Goal: Task Accomplishment & Management: Manage account settings

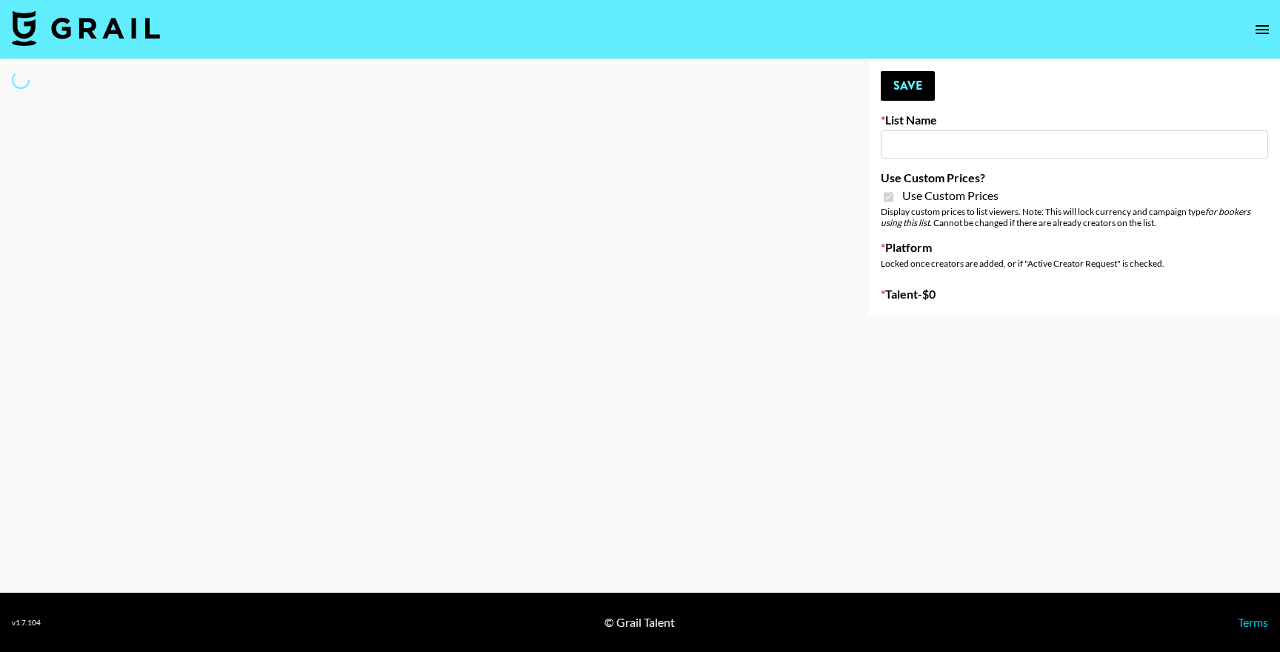
type input "Petlibro ([DATE])"
checkbox input "true"
select select "Brand"
type input "Whiteout Survival (30th Sept)"
checkbox input "true"
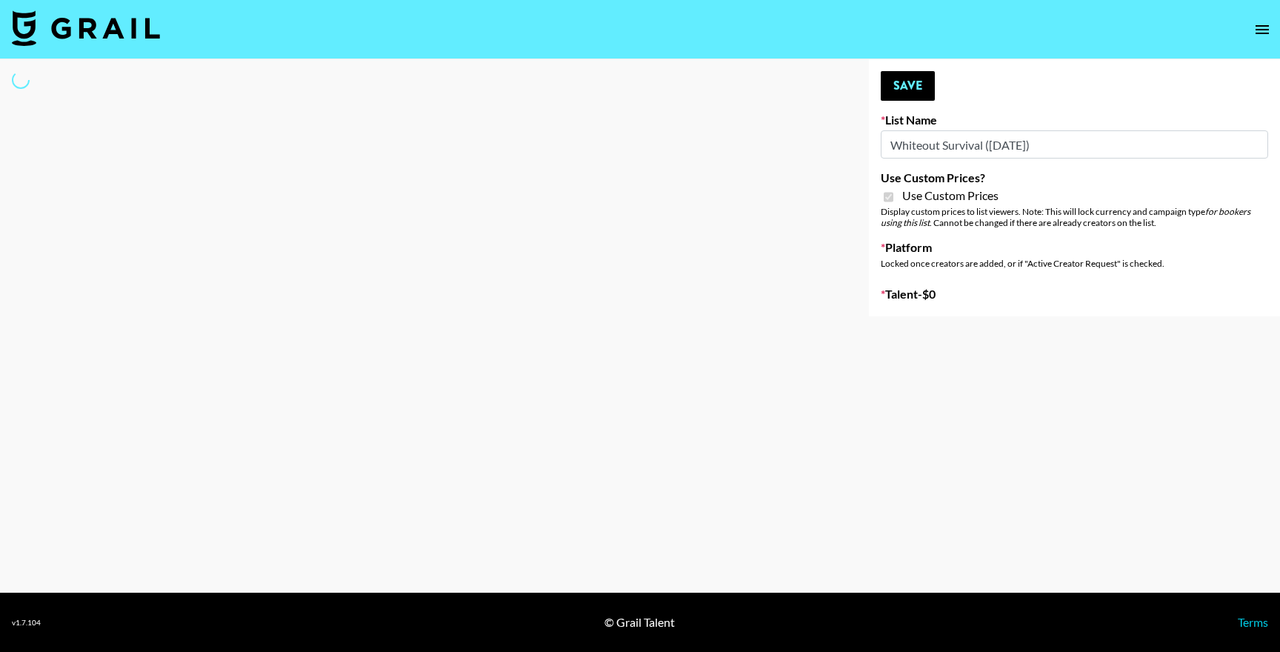
select select "Brand"
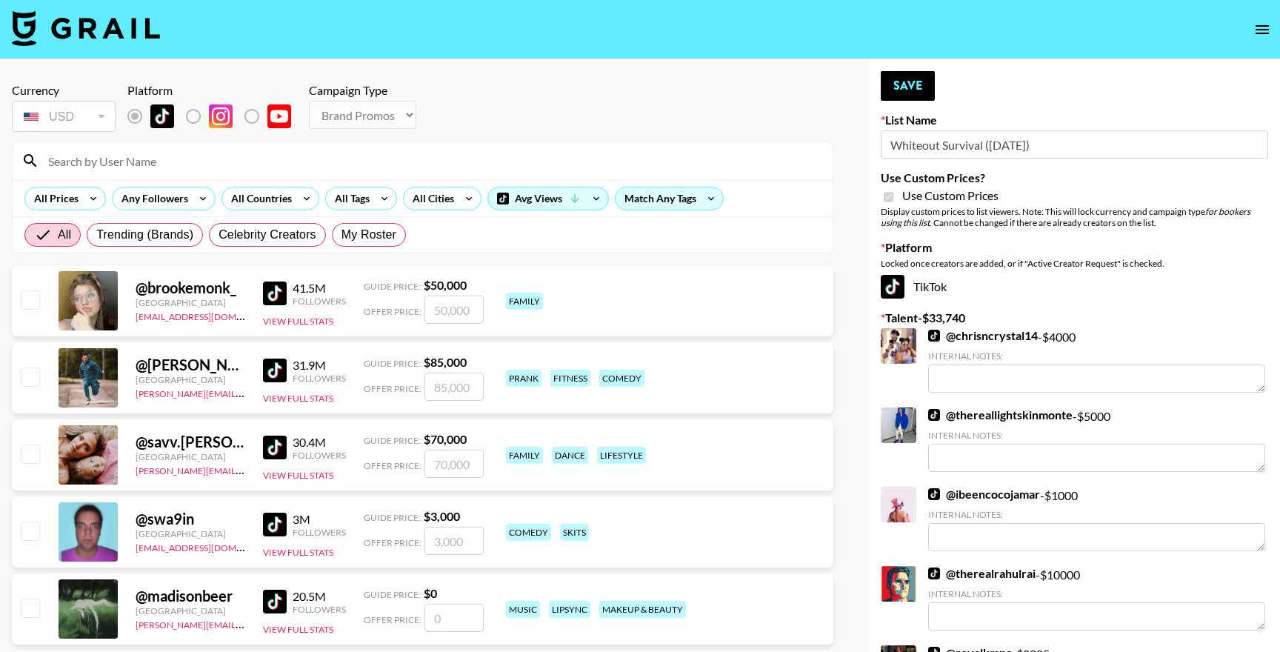
click at [911, 139] on input "Whiteout Survival (30th Sept)" at bounding box center [1074, 144] width 387 height 28
click at [915, 147] on input "Whiteout Survival (30th Sept)" at bounding box center [1074, 144] width 387 height 28
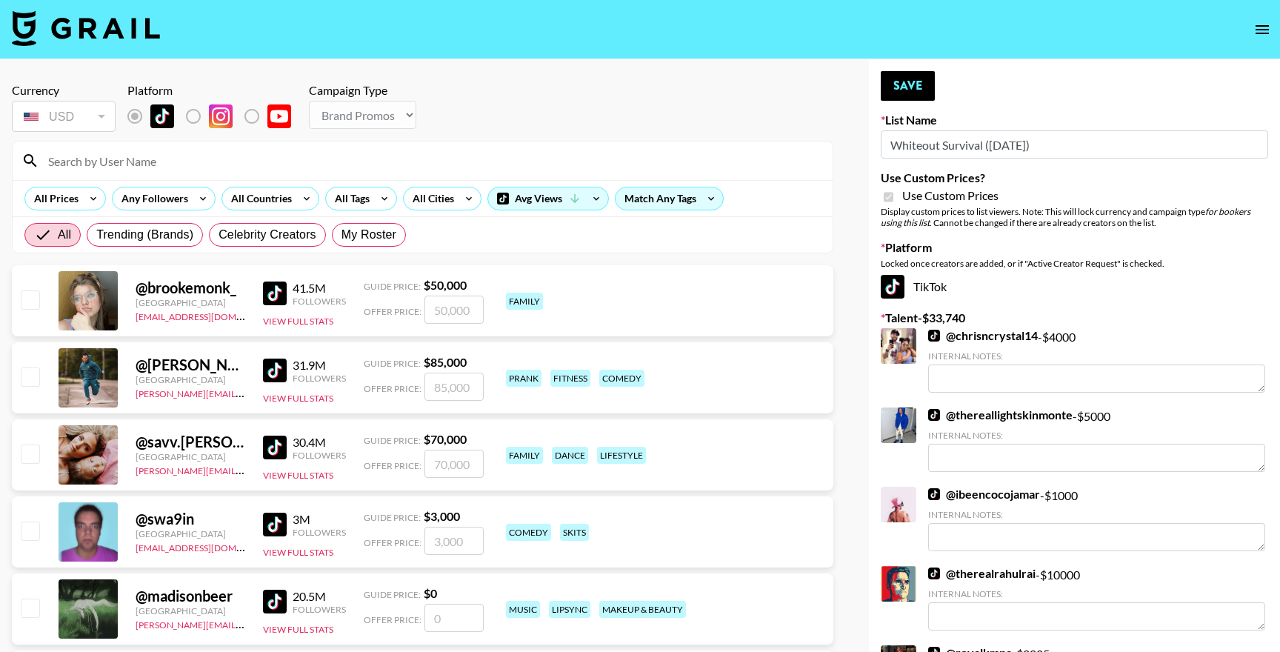
click at [145, 165] on input at bounding box center [431, 161] width 784 height 24
click at [176, 162] on input at bounding box center [431, 161] width 784 height 24
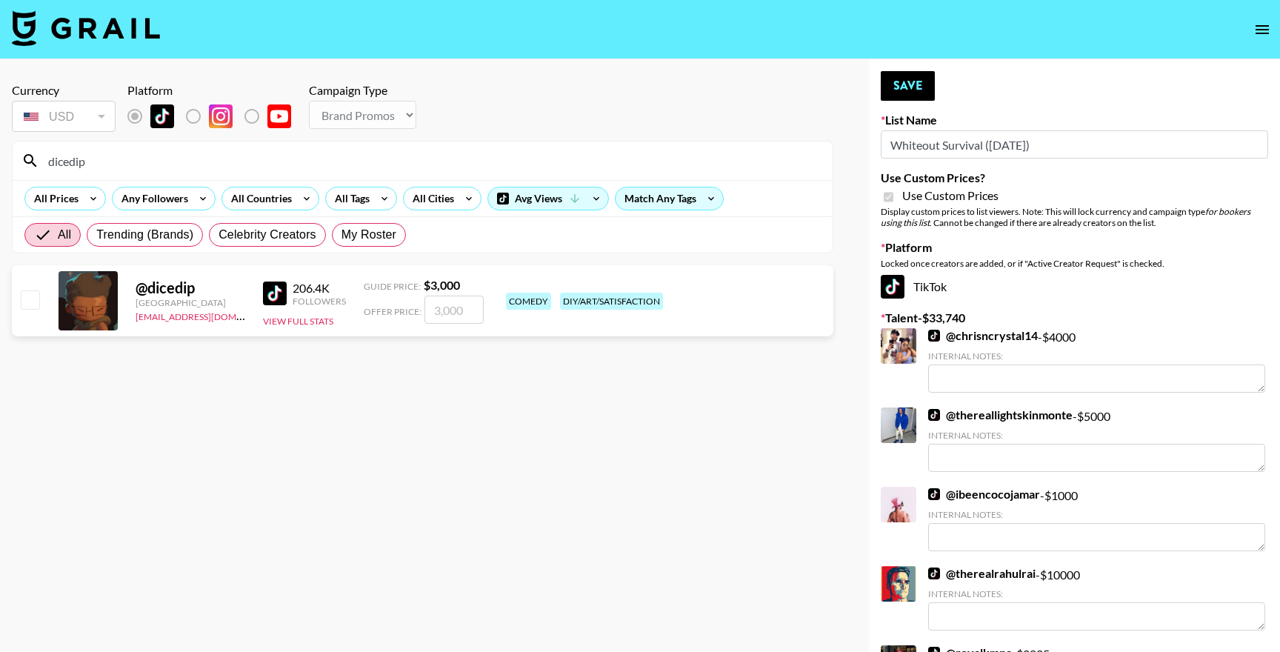
type input "dicedip"
click at [29, 305] on input "checkbox" at bounding box center [30, 299] width 18 height 18
checkbox input "true"
type input "3000"
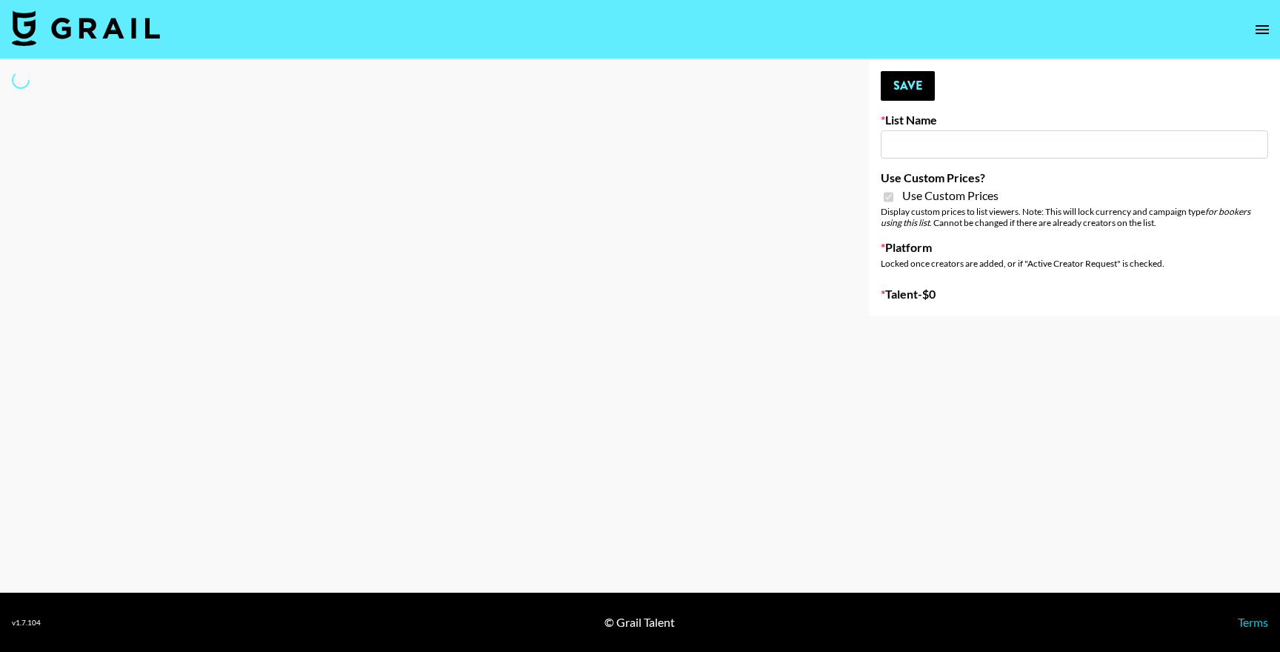
type input "Medical Solutions (30th Sept)"
checkbox input "true"
select select "Brand"
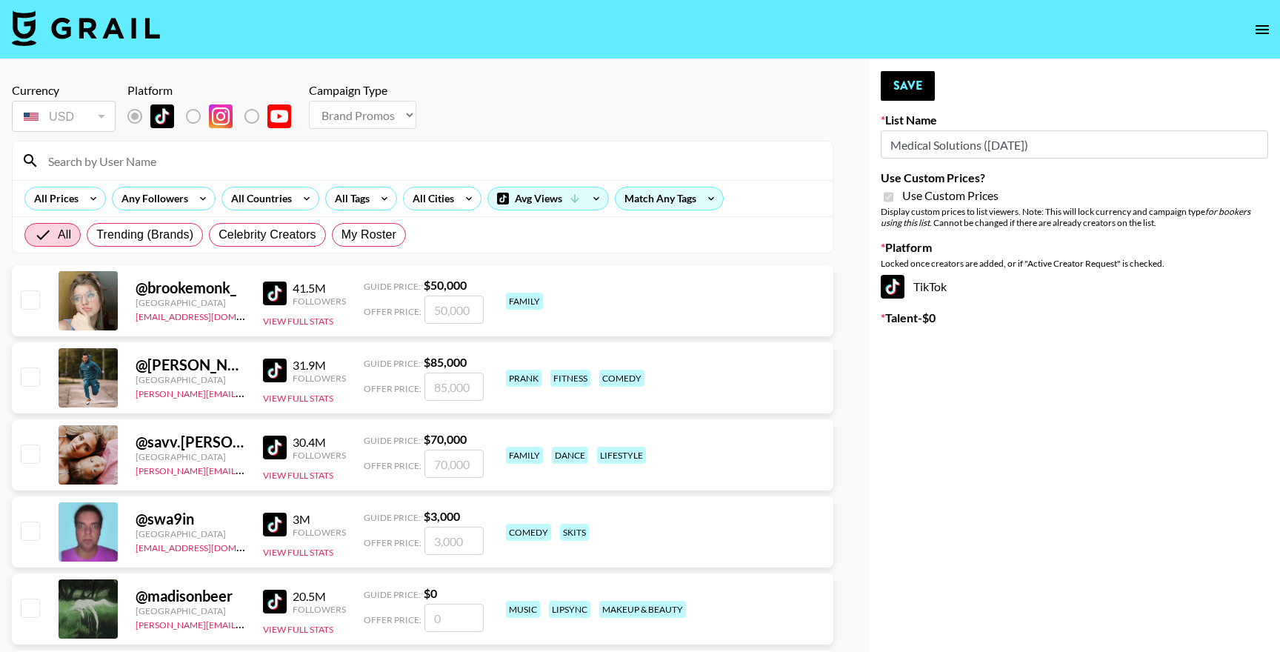
click at [382, 159] on input at bounding box center [431, 161] width 784 height 24
click at [261, 159] on input at bounding box center [431, 161] width 784 height 24
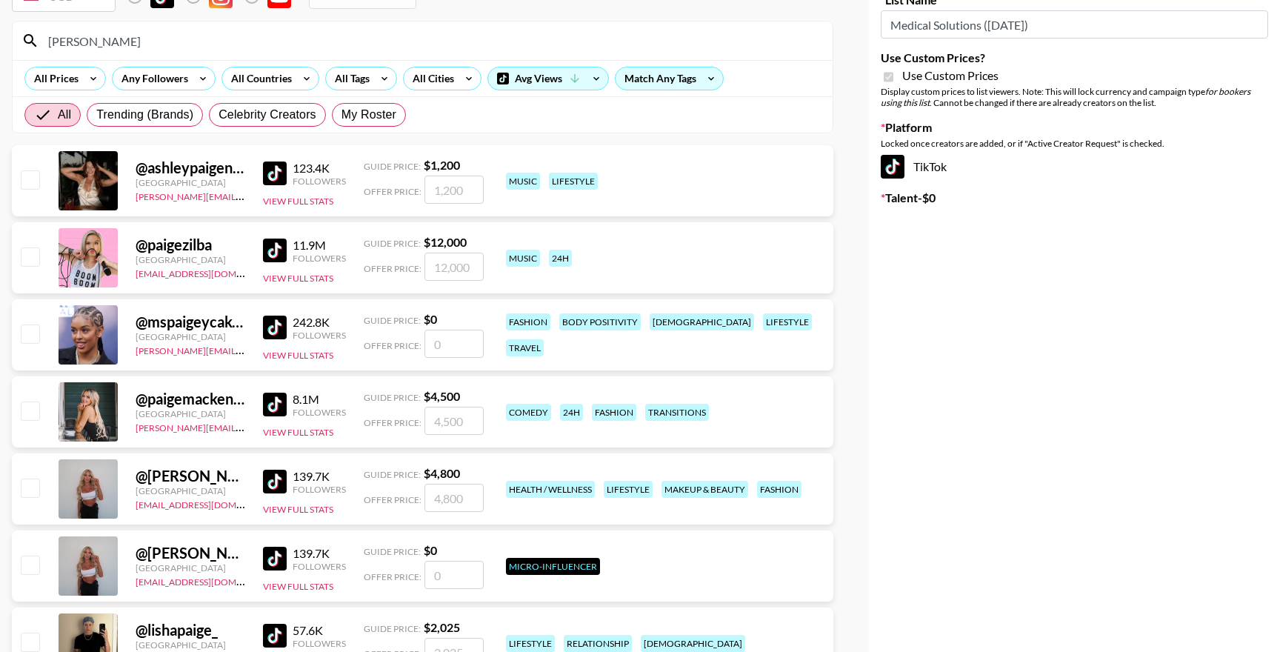
scroll to position [159, 0]
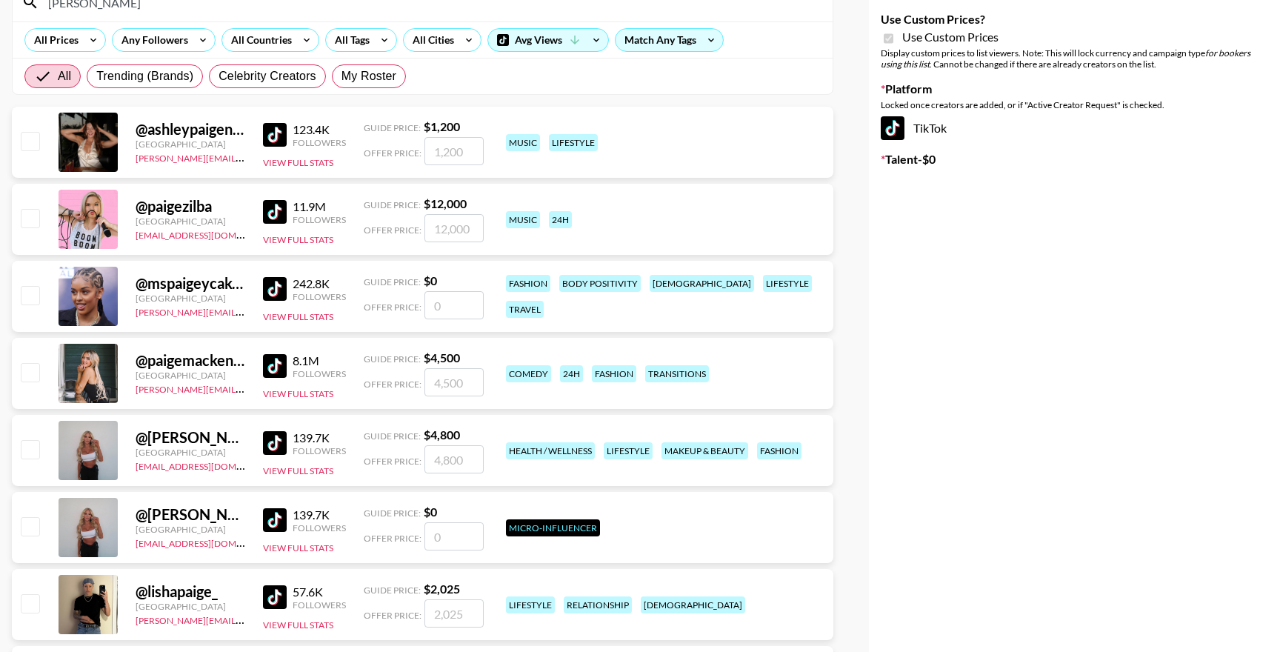
type input "paige"
click at [29, 448] on input "checkbox" at bounding box center [30, 449] width 18 height 18
checkbox input "true"
type input "4800"
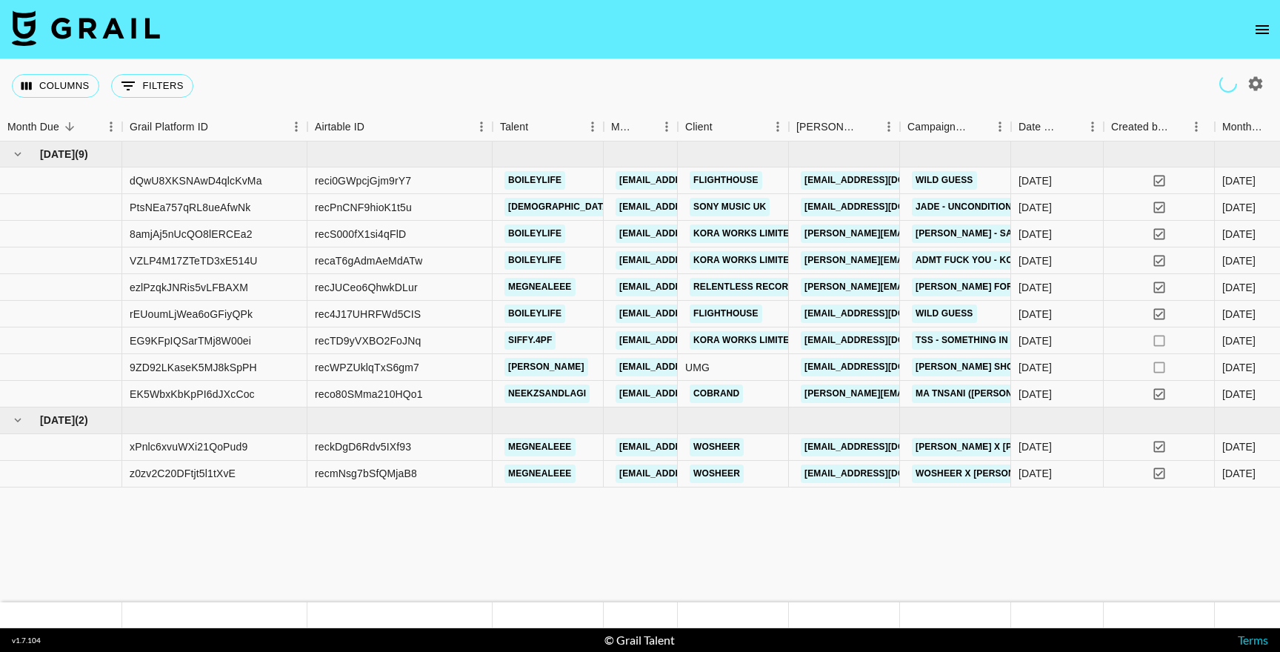
click at [1268, 28] on icon "open drawer" at bounding box center [1262, 30] width 18 height 18
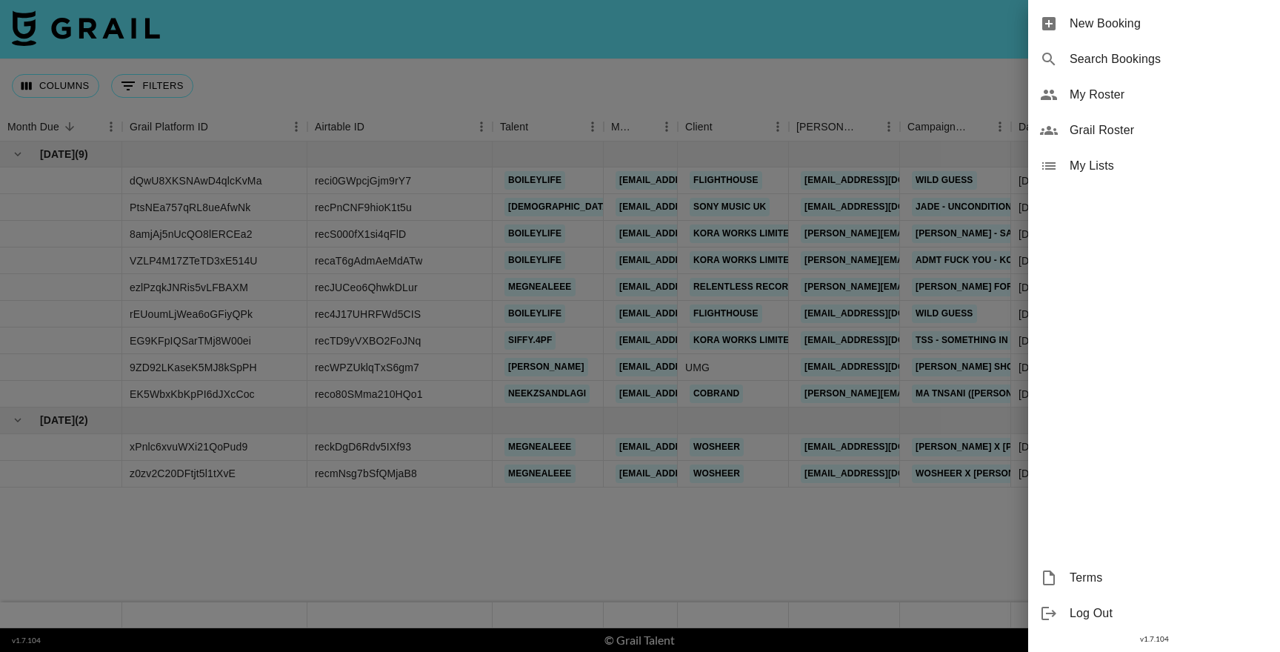
click at [1127, 99] on span "My Roster" at bounding box center [1169, 95] width 199 height 18
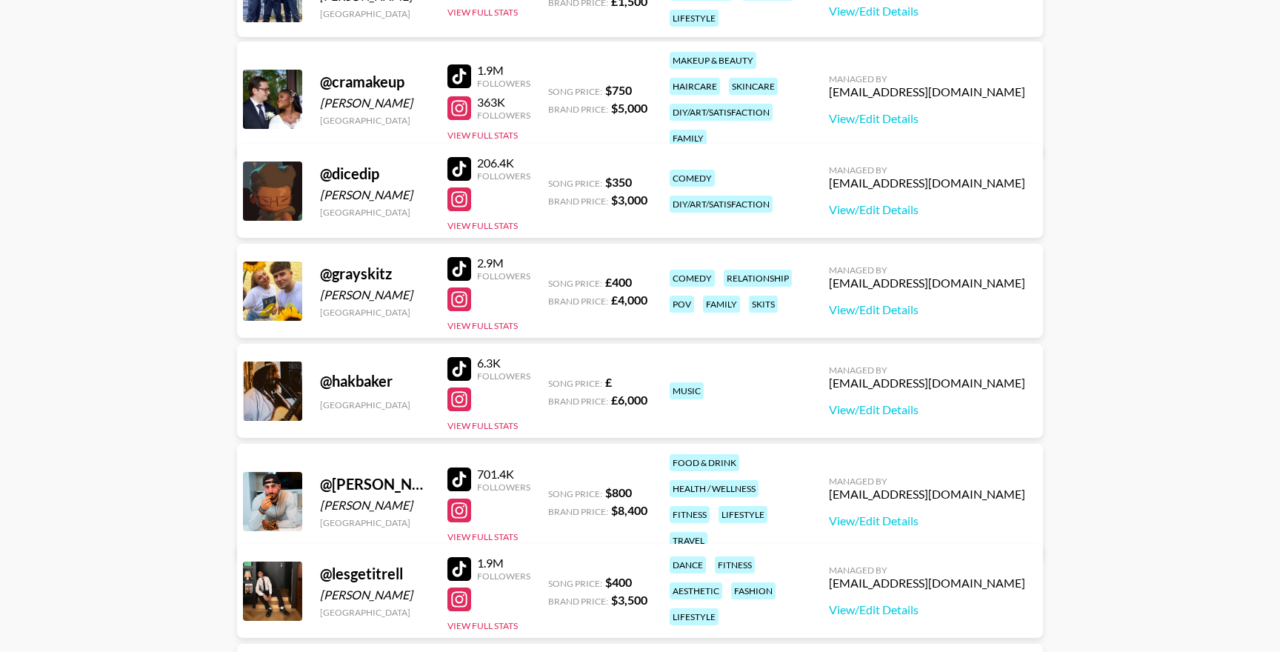
scroll to position [581, 0]
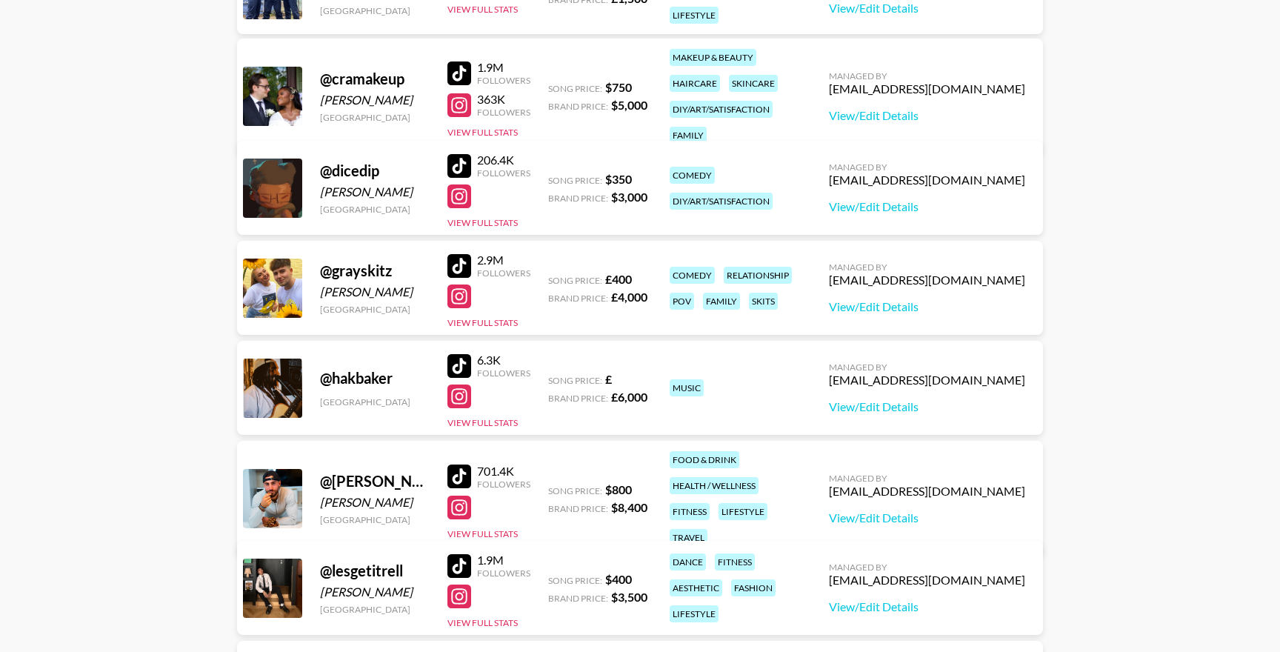
click at [460, 168] on div at bounding box center [459, 166] width 24 height 24
click at [461, 265] on div at bounding box center [459, 266] width 24 height 24
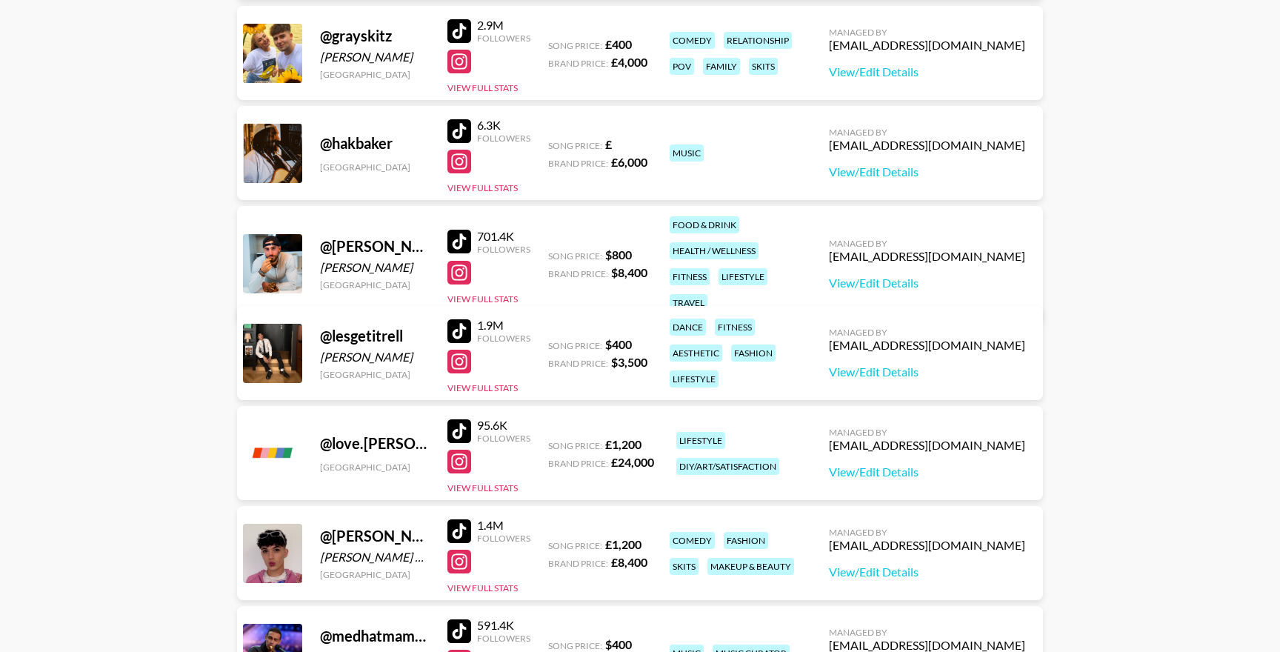
scroll to position [824, 0]
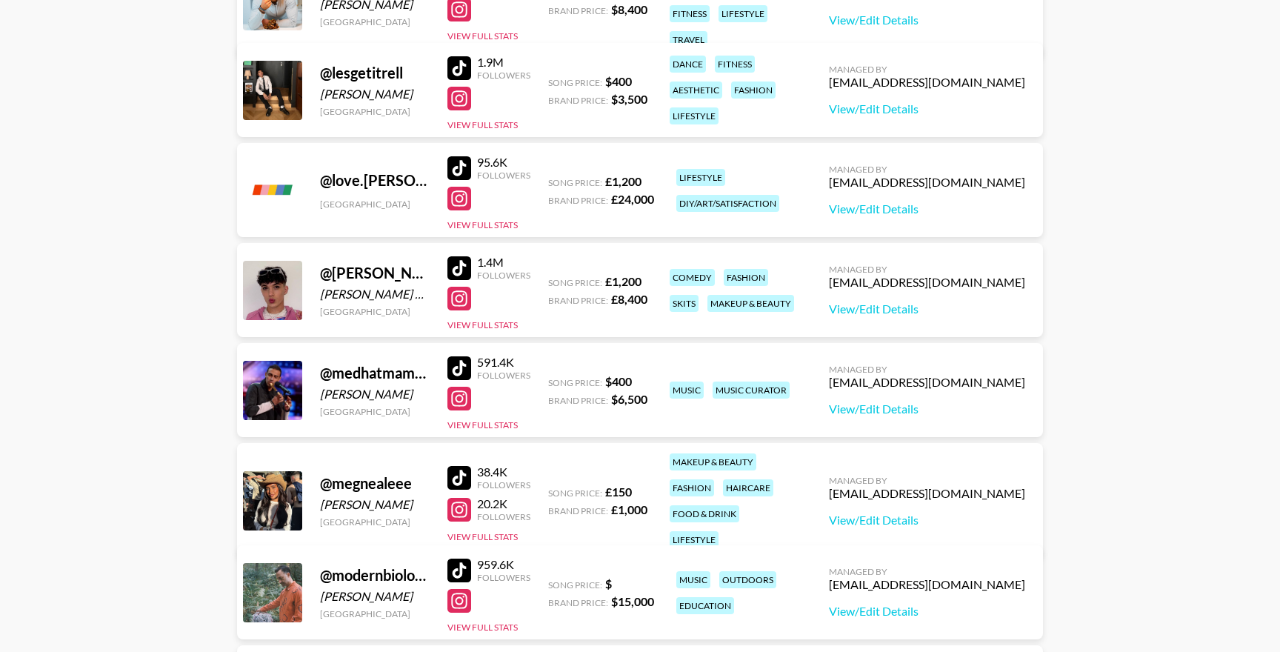
click at [470, 268] on link at bounding box center [462, 268] width 30 height 24
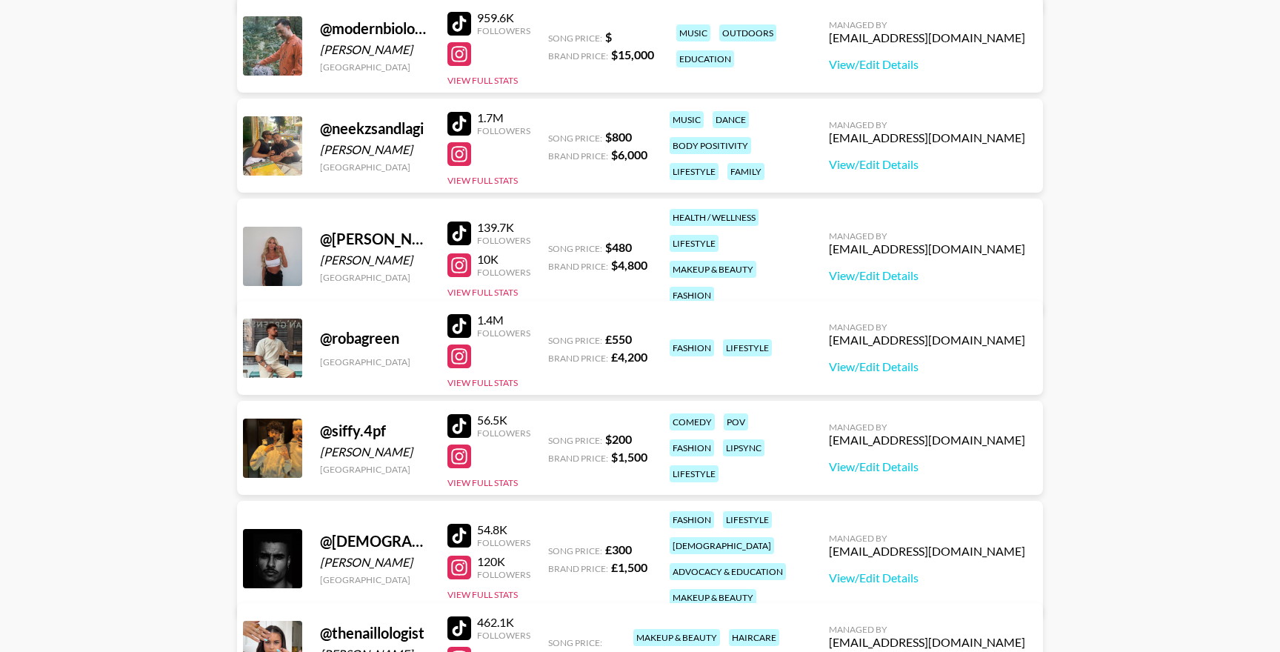
scroll to position [1632, 0]
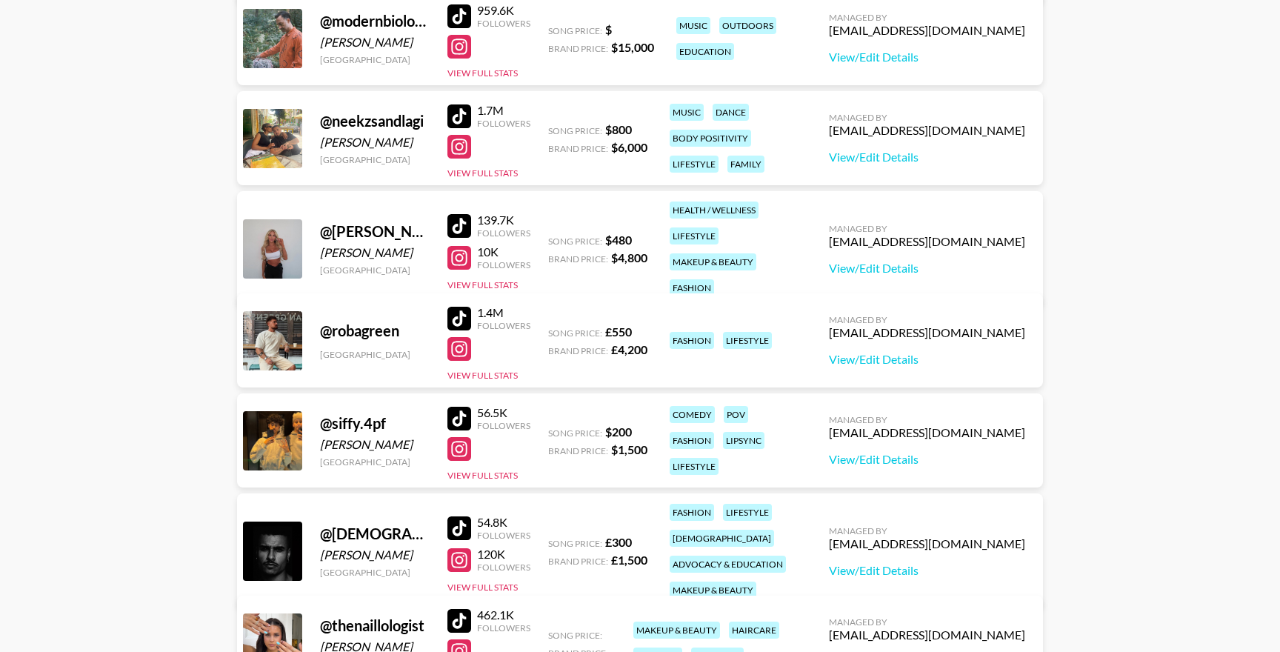
click at [461, 321] on div at bounding box center [459, 319] width 24 height 24
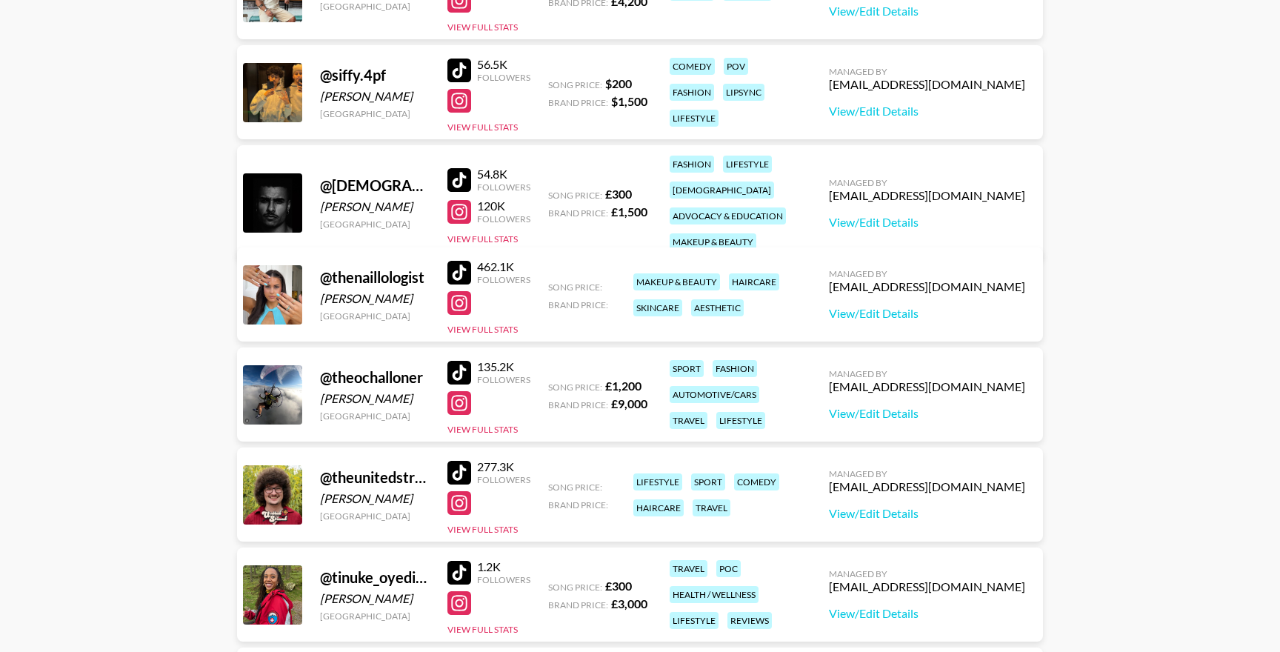
scroll to position [1998, 0]
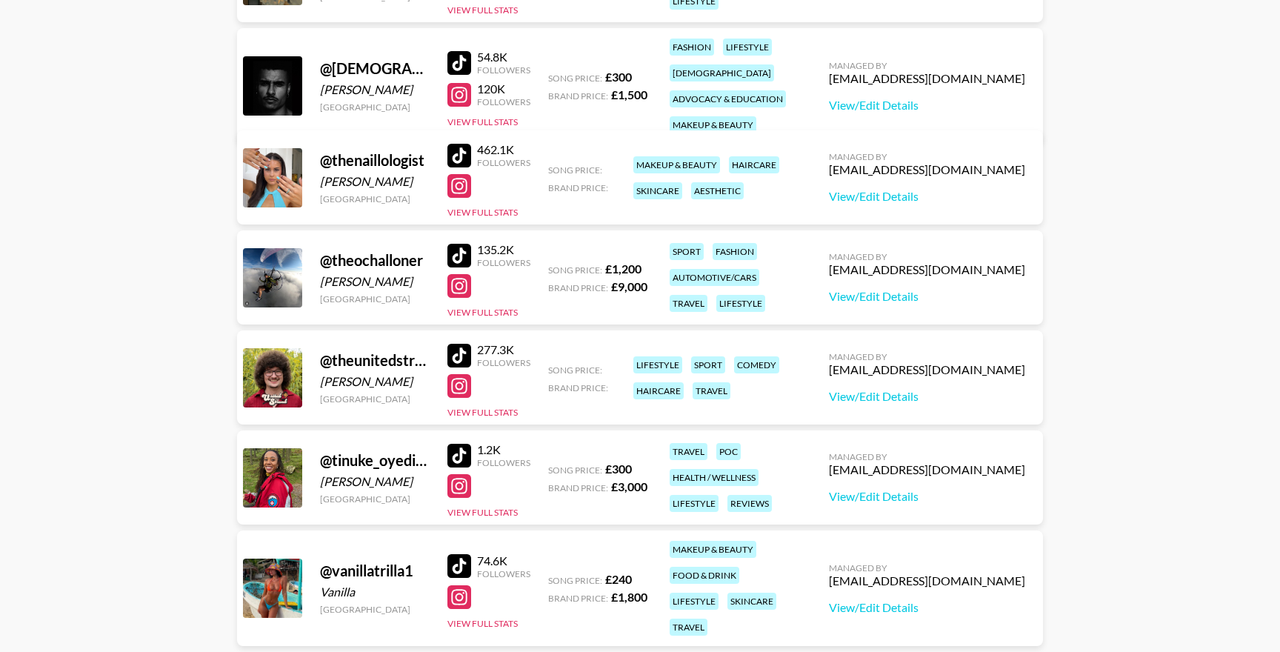
click at [457, 357] on div at bounding box center [459, 356] width 24 height 24
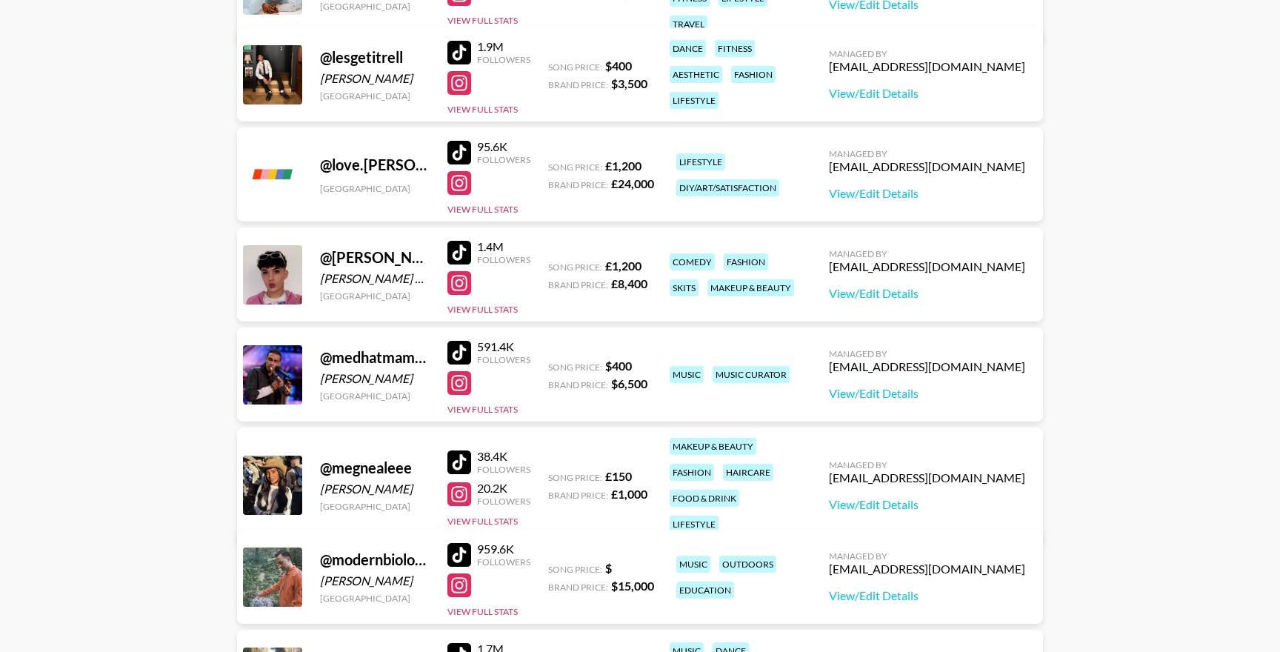
scroll to position [987, 0]
